Goal: Information Seeking & Learning: Learn about a topic

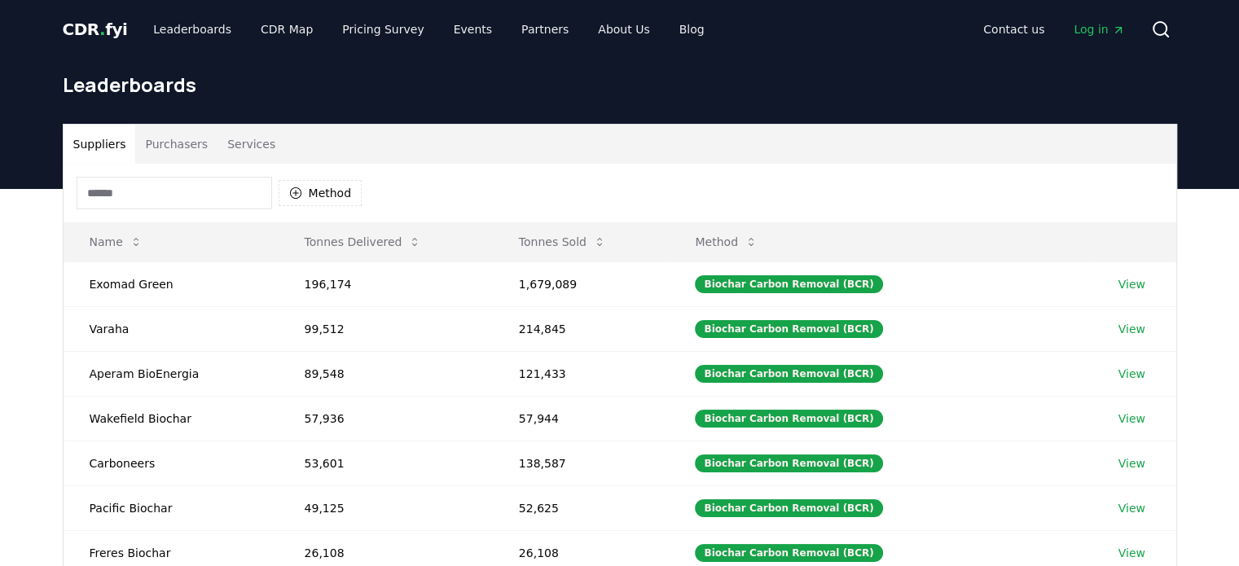
click at [125, 194] on input at bounding box center [174, 193] width 195 height 33
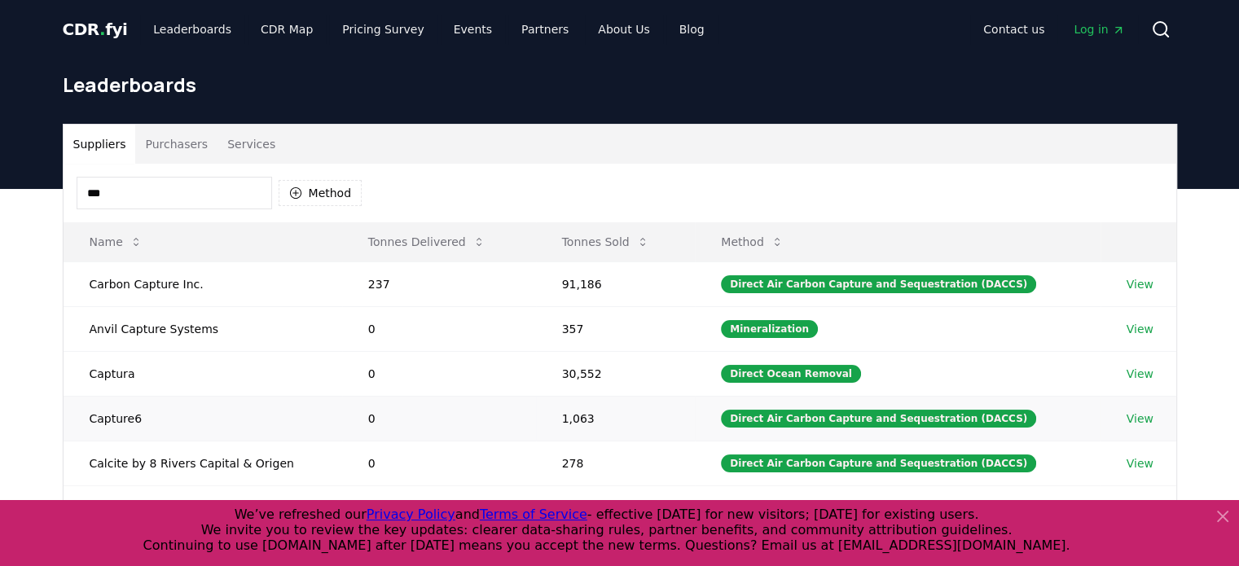
type input "***"
click at [1137, 416] on link "View" at bounding box center [1139, 418] width 27 height 16
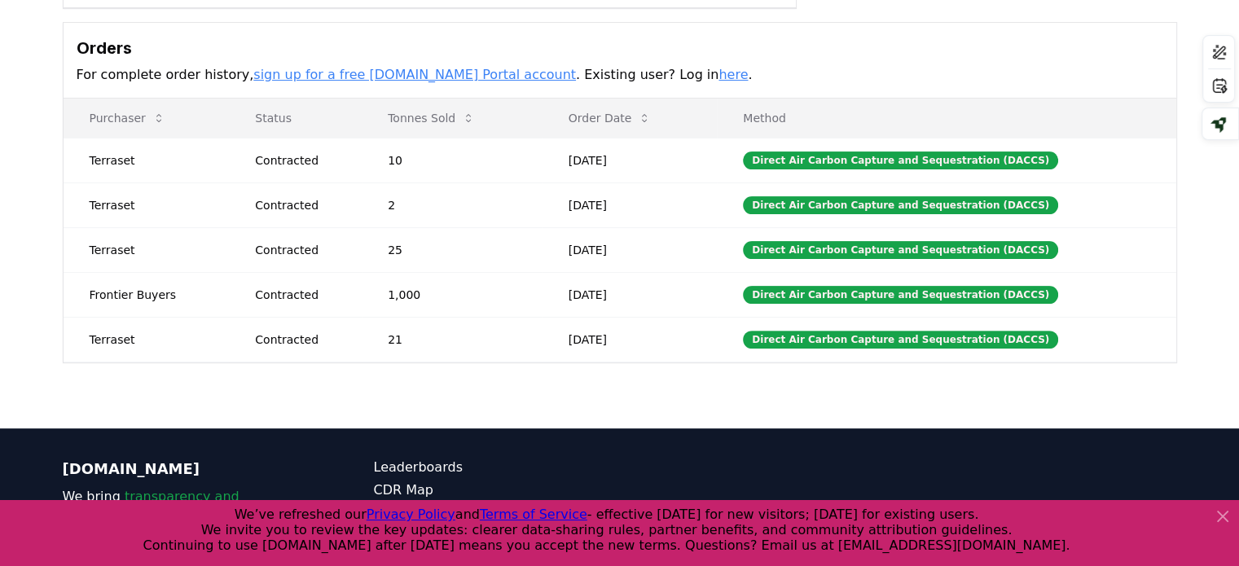
scroll to position [407, 0]
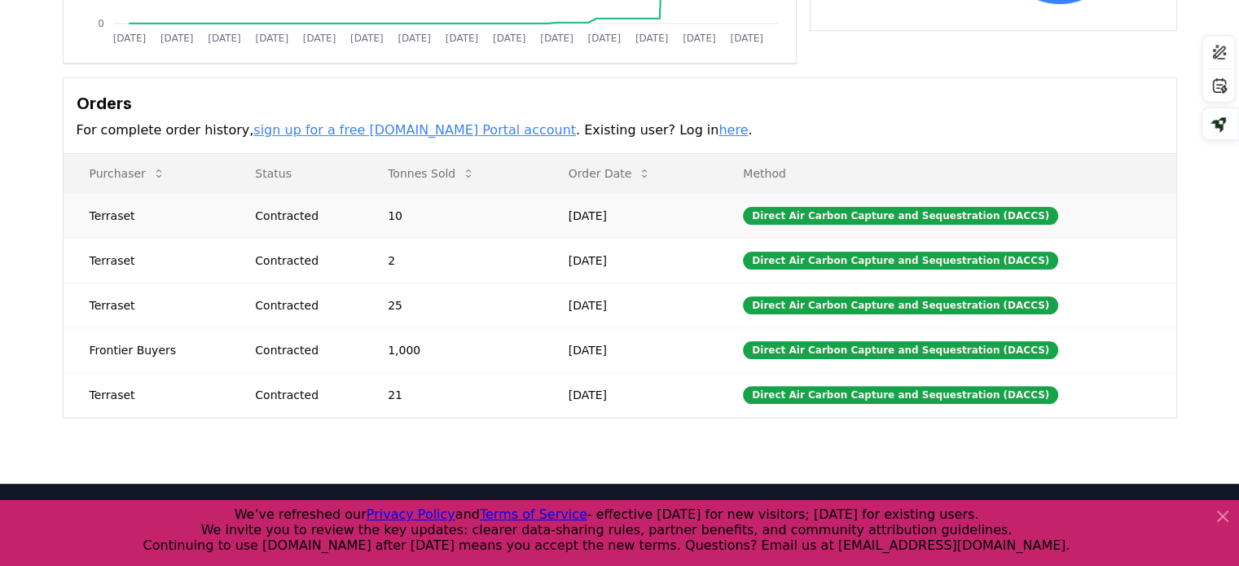
click at [415, 215] on td "10" at bounding box center [452, 215] width 181 height 45
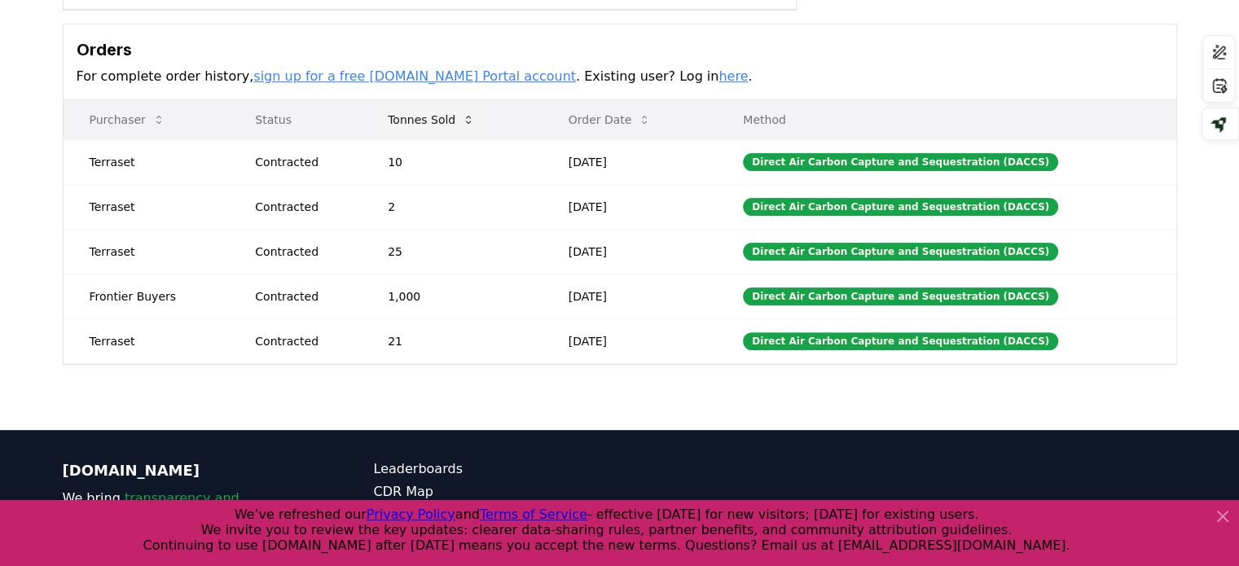
scroll to position [339, 0]
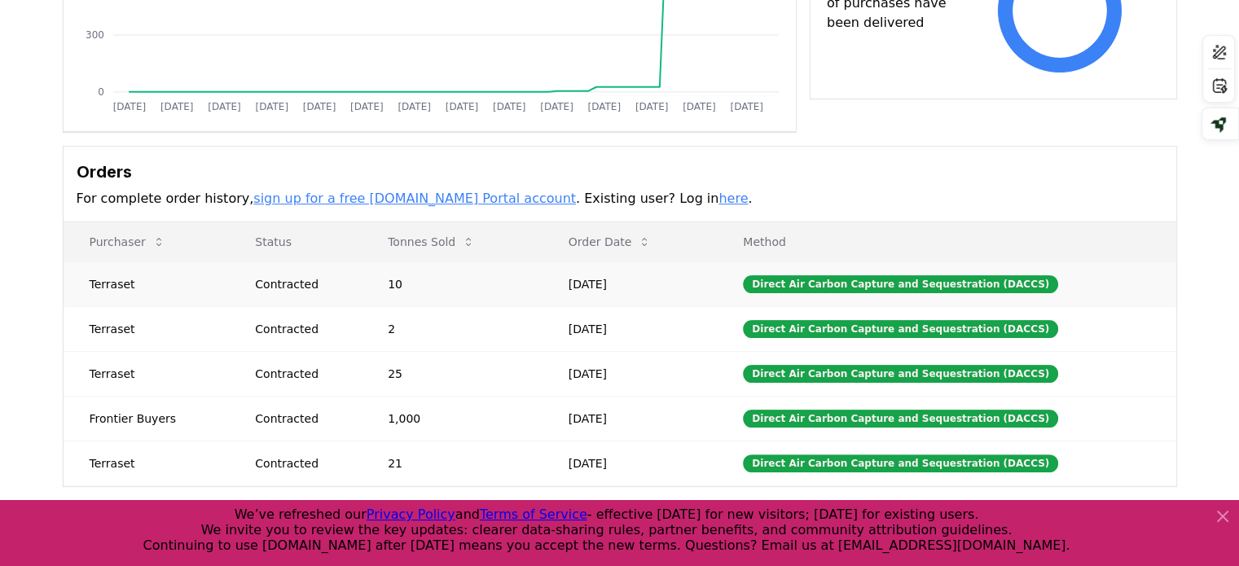
click at [128, 277] on td "Terraset" at bounding box center [147, 283] width 166 height 45
click at [91, 318] on td "Terraset" at bounding box center [147, 328] width 166 height 45
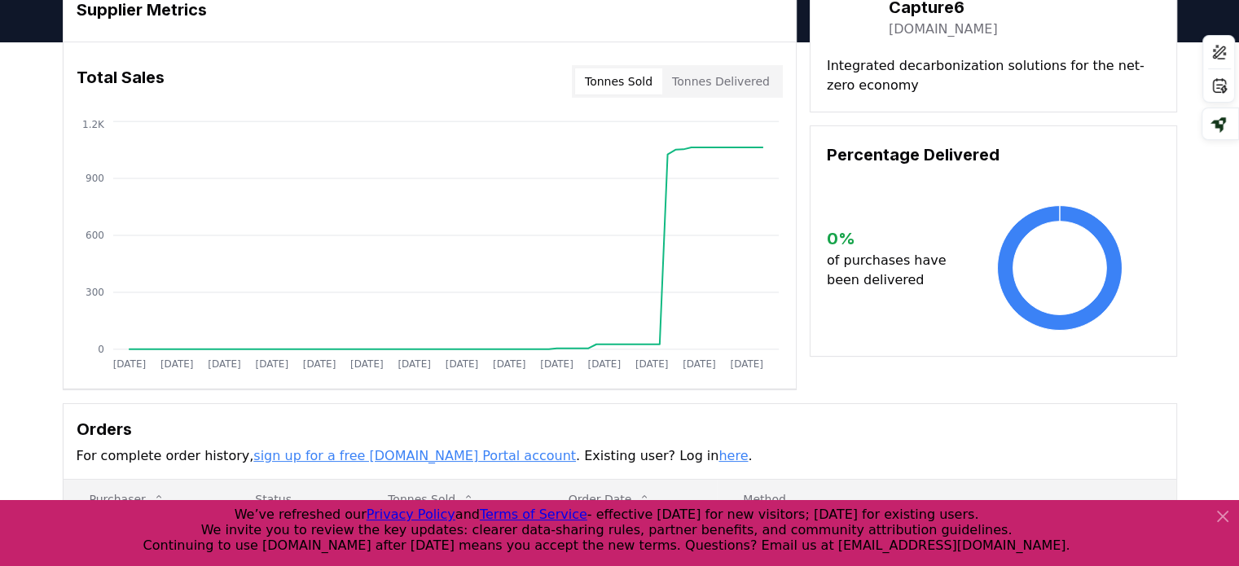
scroll to position [0, 0]
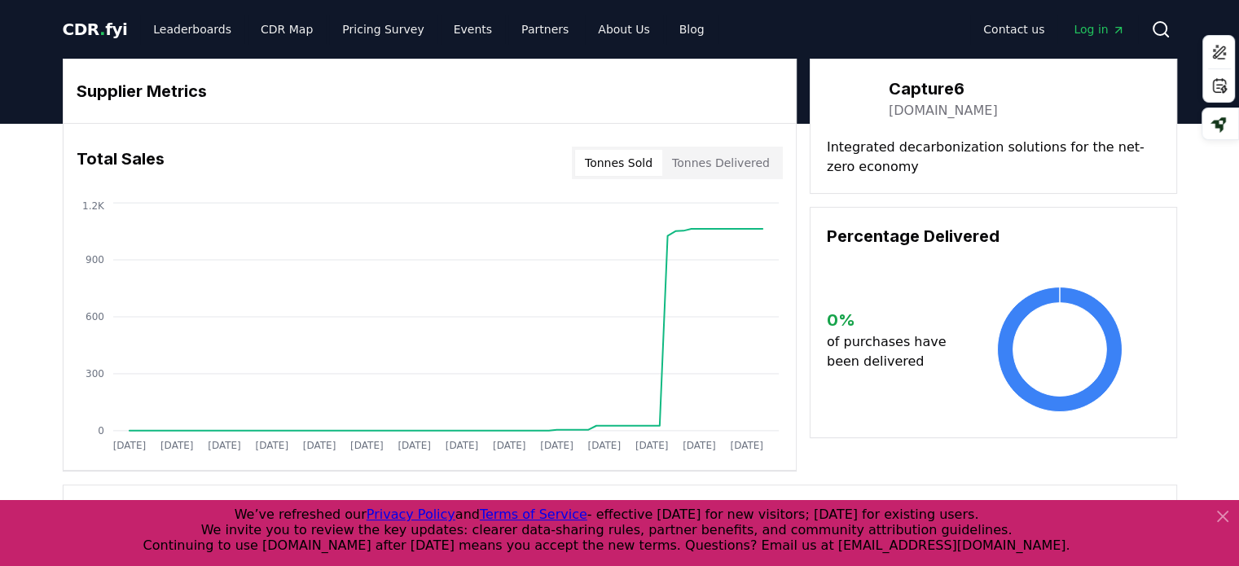
click at [99, 29] on span "." at bounding box center [102, 30] width 6 height 20
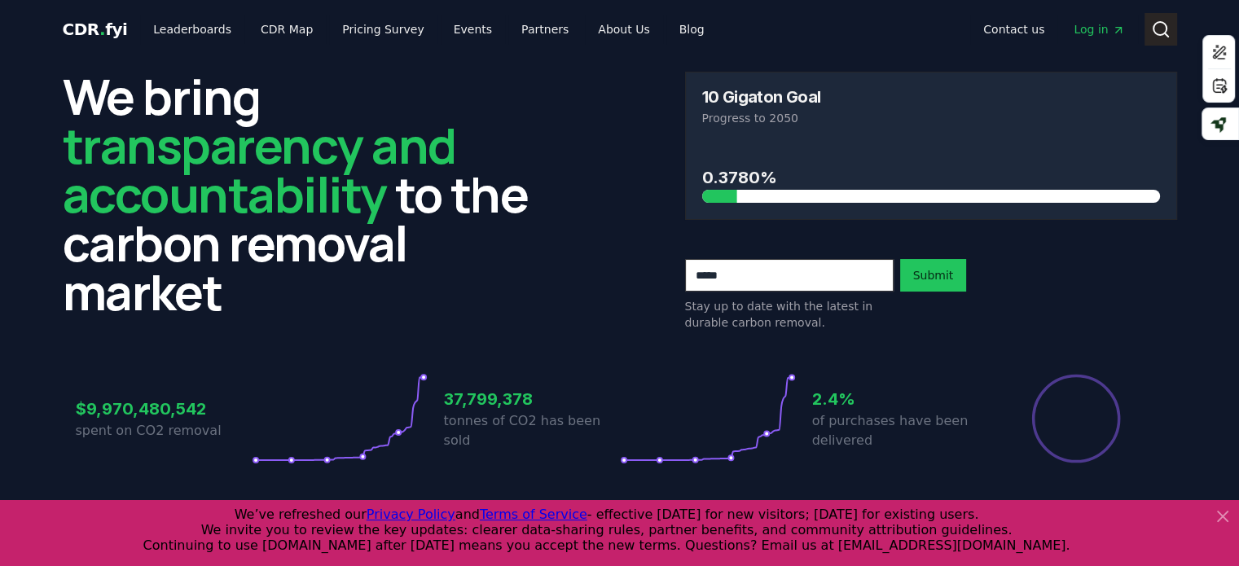
click at [1156, 27] on icon at bounding box center [1161, 30] width 20 height 20
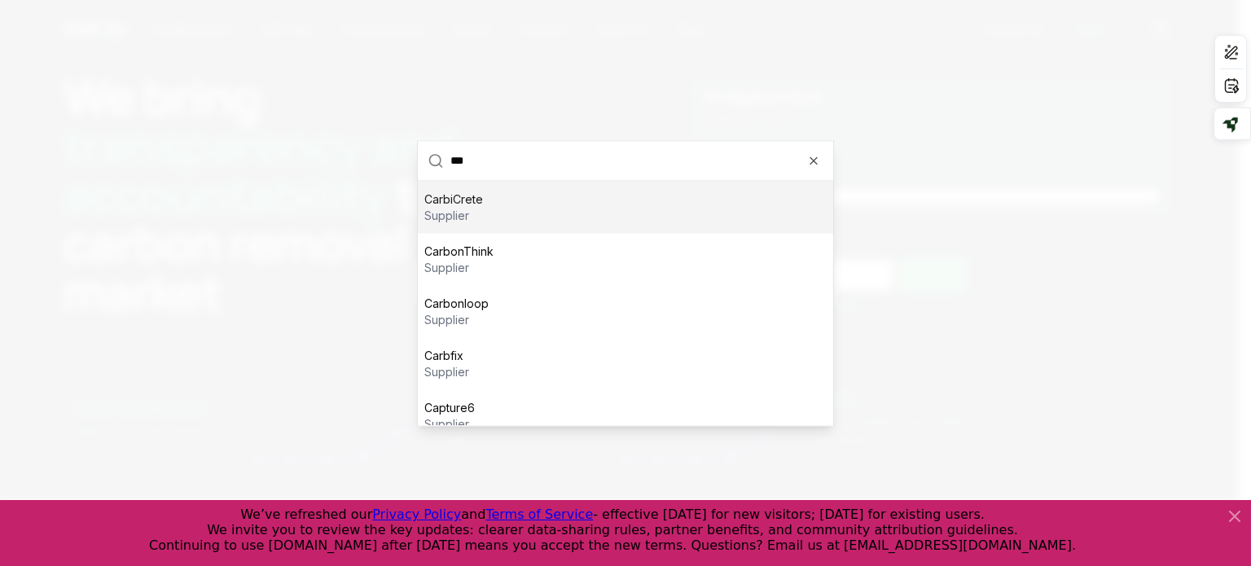
type input "****"
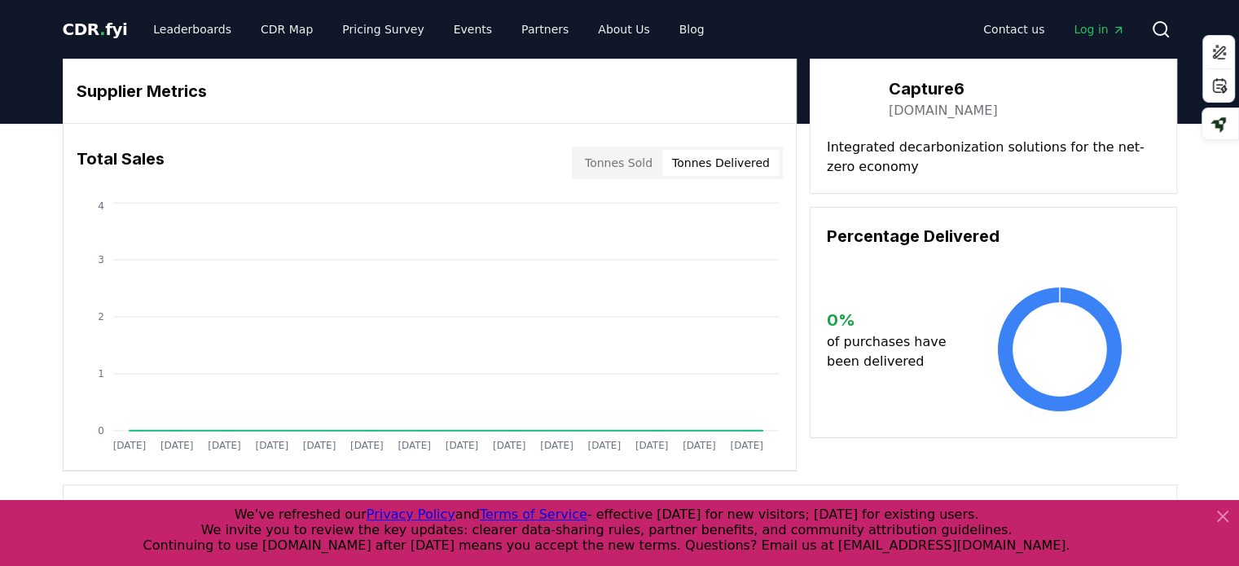
click at [727, 150] on button "Tonnes Delivered" at bounding box center [720, 163] width 117 height 26
click at [632, 158] on button "Tonnes Sold" at bounding box center [618, 163] width 87 height 26
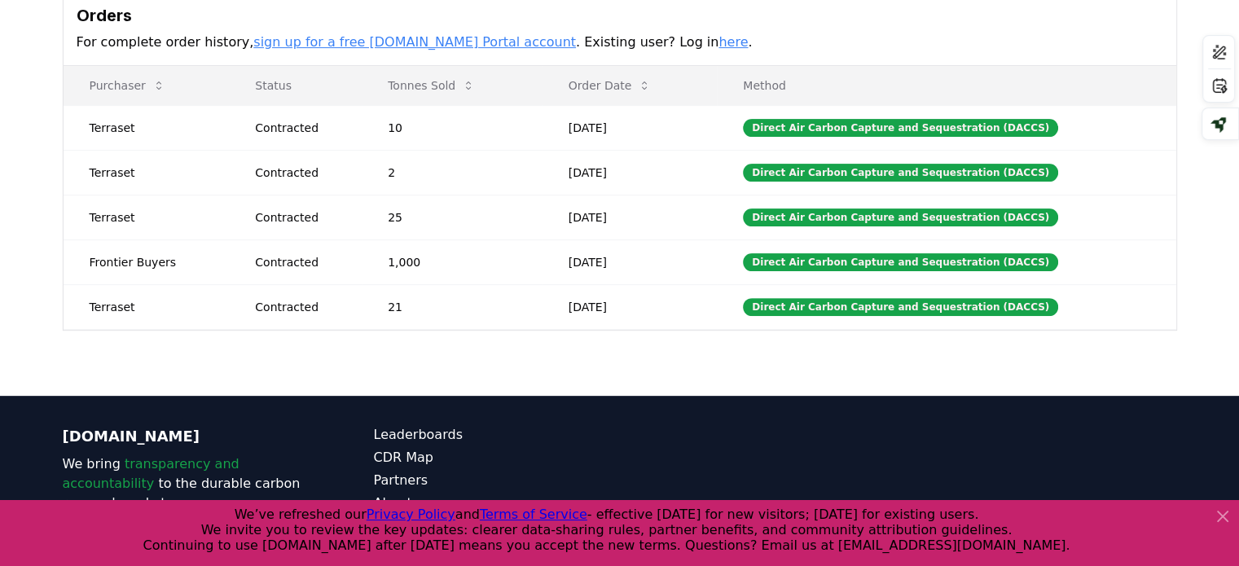
scroll to position [583, 0]
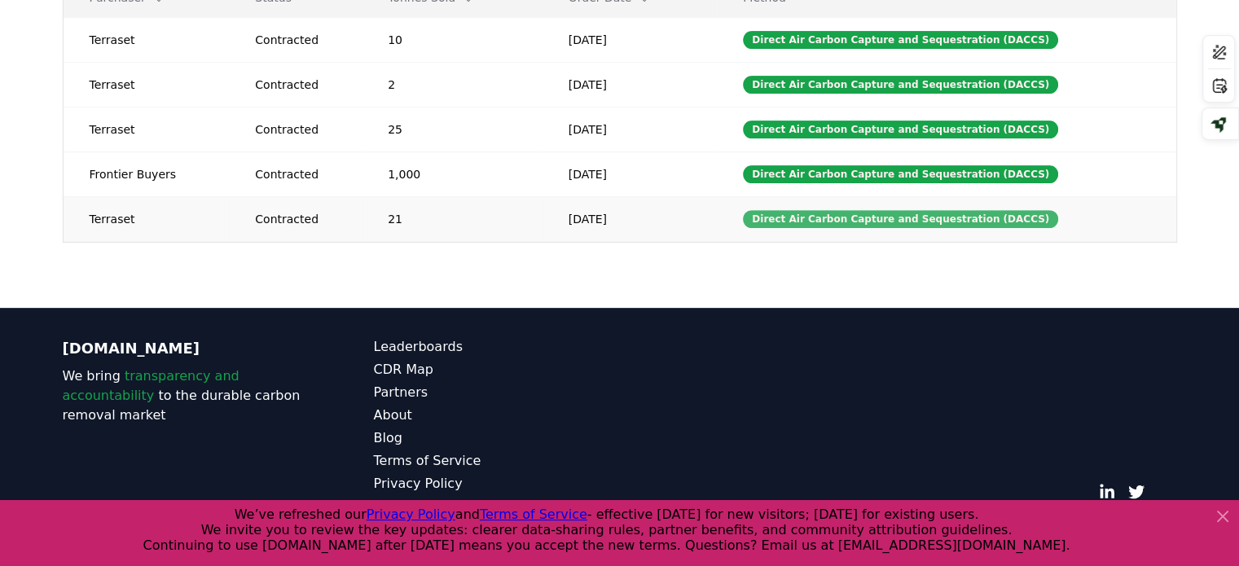
click at [793, 214] on div "Direct Air Carbon Capture and Sequestration (DACCS)" at bounding box center [900, 219] width 315 height 18
click at [641, 227] on td "[DATE]" at bounding box center [629, 218] width 175 height 45
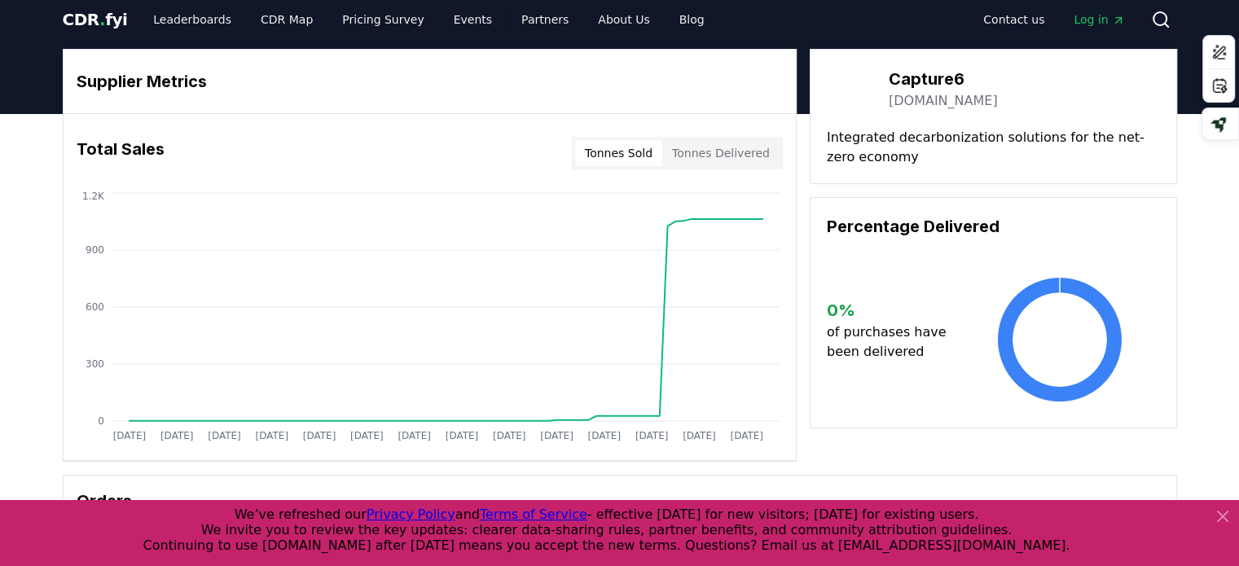
scroll to position [0, 0]
